Goal: Task Accomplishment & Management: Use online tool/utility

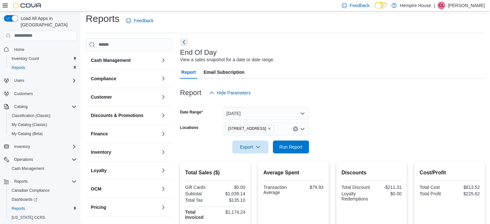
scroll to position [64, 0]
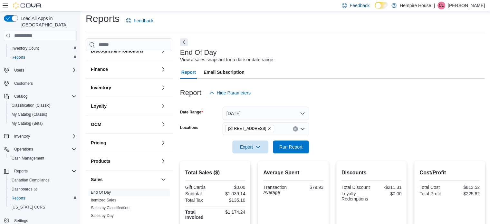
click at [267, 128] on icon "Remove 59 First Street from selection in this group" at bounding box center [269, 129] width 4 height 4
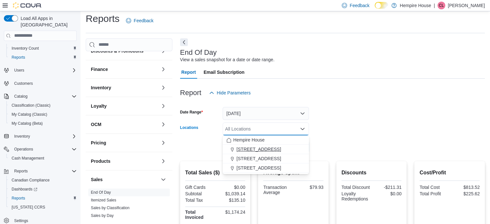
click at [240, 146] on span "[STREET_ADDRESS]" at bounding box center [258, 149] width 44 height 6
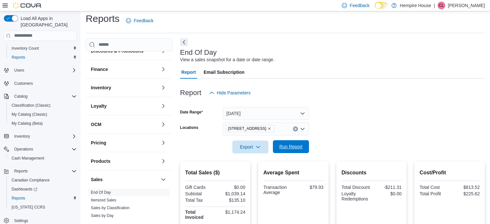
drag, startPoint x: 208, startPoint y: 145, endPoint x: 273, endPoint y: 145, distance: 65.4
click at [208, 145] on div "Export Run Report" at bounding box center [244, 146] width 129 height 13
click at [298, 143] on span "Run Report" at bounding box center [290, 146] width 23 height 6
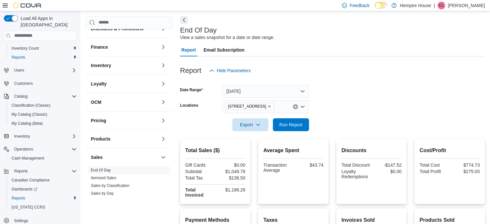
scroll to position [69, 0]
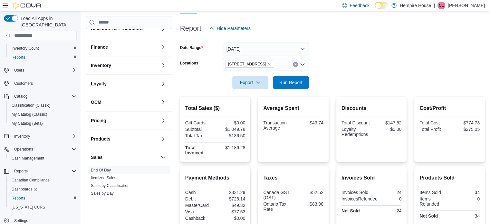
click at [294, 64] on icon "Clear input" at bounding box center [295, 64] width 3 height 3
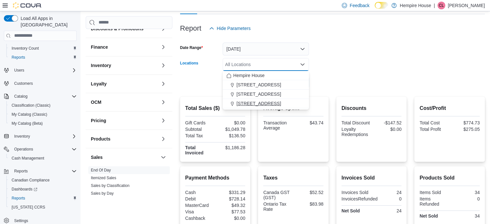
click at [255, 101] on span "[STREET_ADDRESS]" at bounding box center [258, 103] width 44 height 6
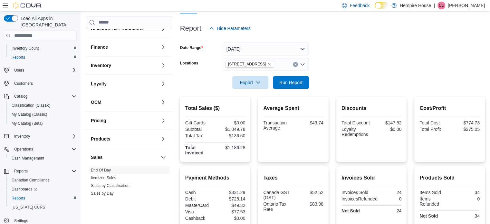
click at [329, 77] on form "Date Range [DATE] Locations [STREET_ADDRESS] Export Run Report" at bounding box center [332, 62] width 305 height 54
click at [288, 82] on span "Run Report" at bounding box center [290, 82] width 23 height 6
click at [295, 63] on icon "Clear input" at bounding box center [295, 64] width 3 height 3
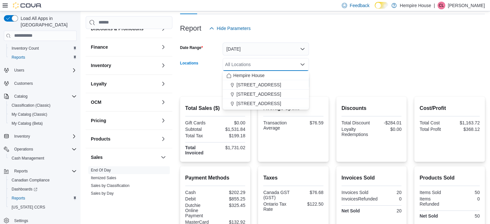
click at [337, 61] on form "Date Range [DATE] Locations All Locations Combo box. Selected. Combo box input.…" at bounding box center [332, 62] width 305 height 54
